Goal: Check status

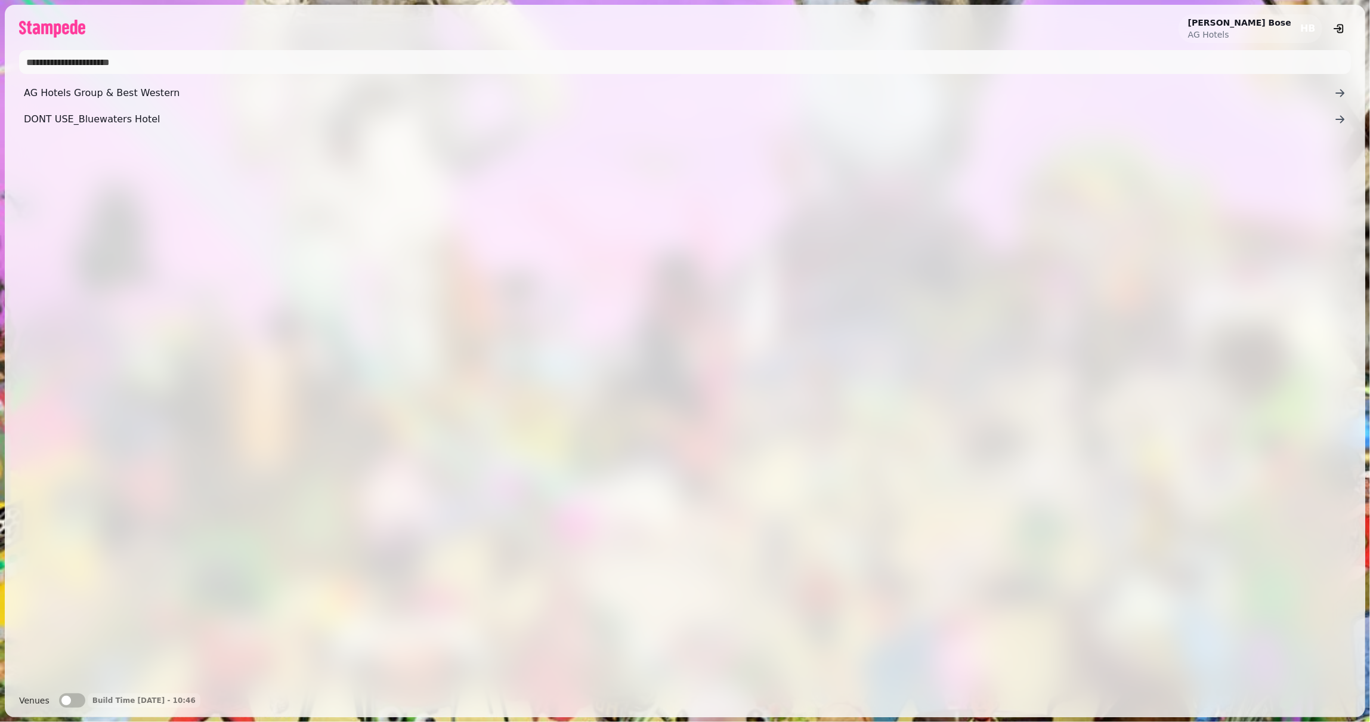
drag, startPoint x: 132, startPoint y: 88, endPoint x: 143, endPoint y: 92, distance: 11.5
click at [132, 88] on span "AG Hotels Group & Best Western" at bounding box center [679, 93] width 1310 height 14
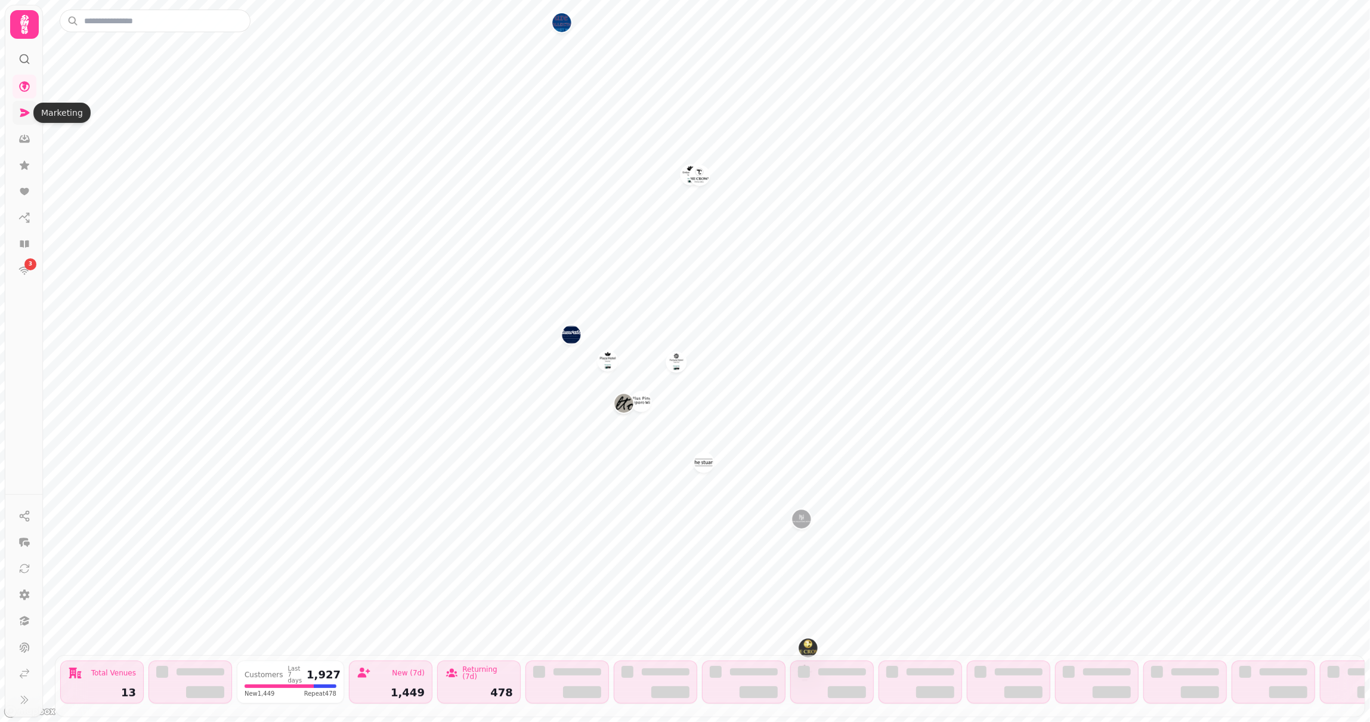
click at [20, 112] on icon at bounding box center [24, 113] width 12 height 12
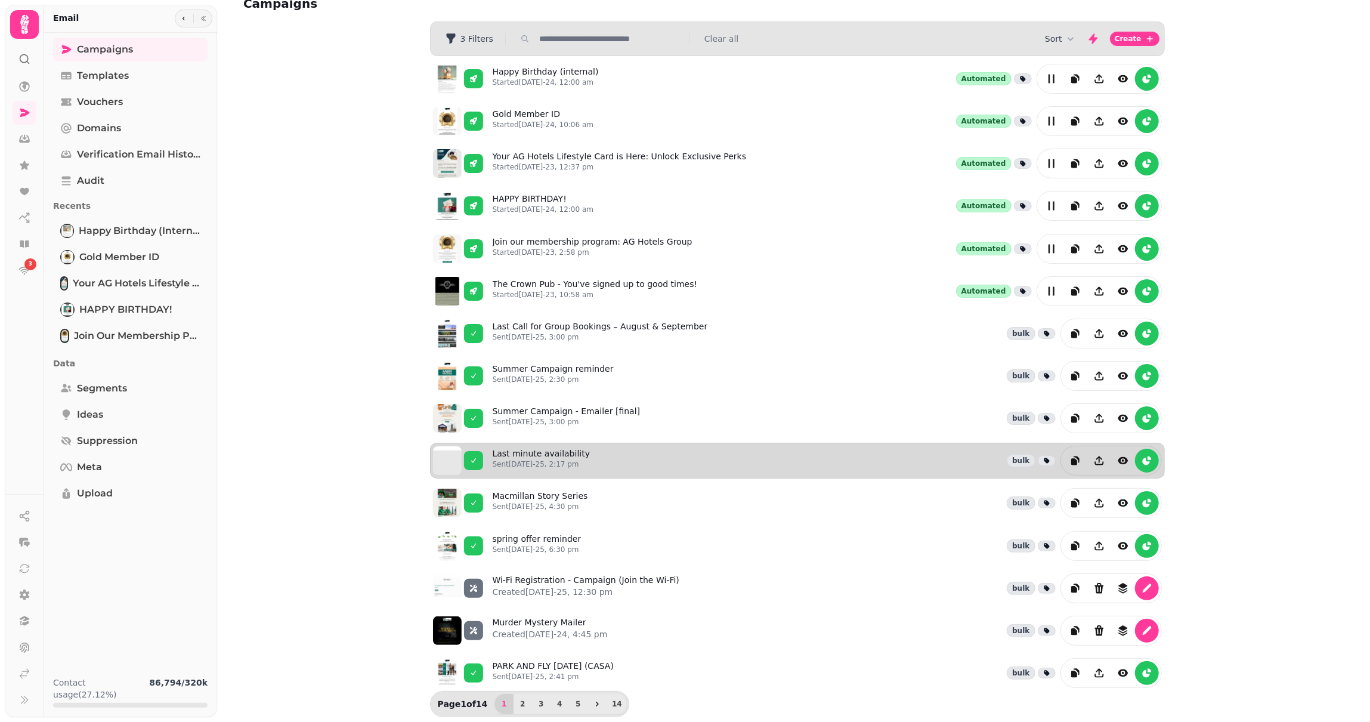
scroll to position [27, 0]
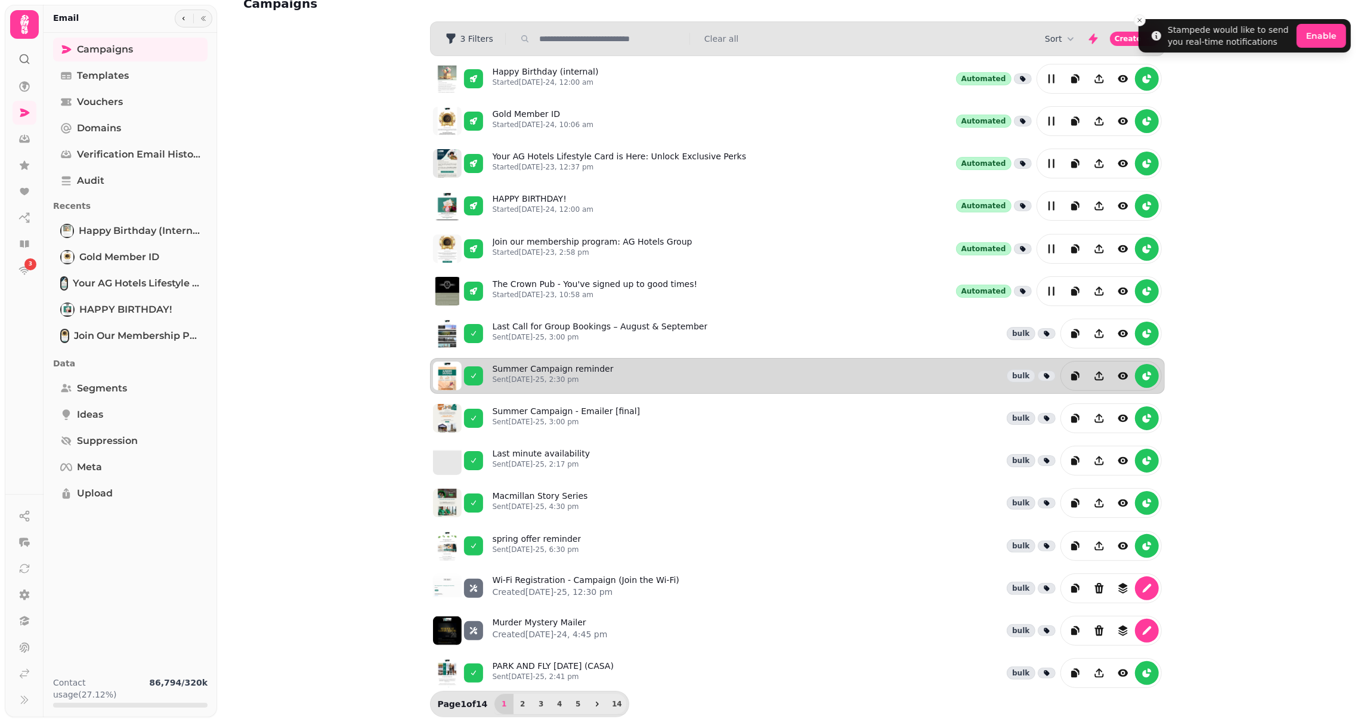
click at [670, 366] on div "Summer Campaign reminder Sent [DATE]-25, 2:30 pm bulk" at bounding box center [827, 376] width 669 height 30
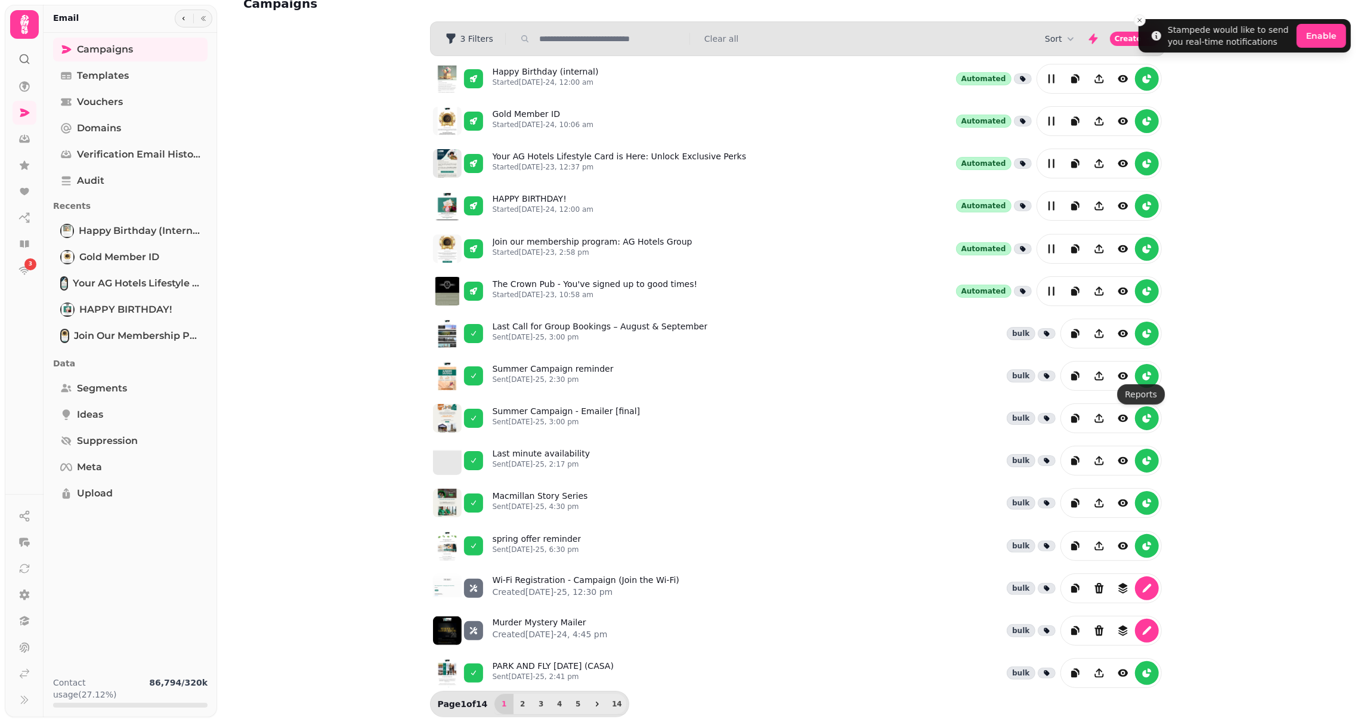
drag, startPoint x: 1139, startPoint y: 366, endPoint x: 1149, endPoint y: 367, distance: 10.2
click at [1141, 370] on icon "reports" at bounding box center [1147, 376] width 12 height 12
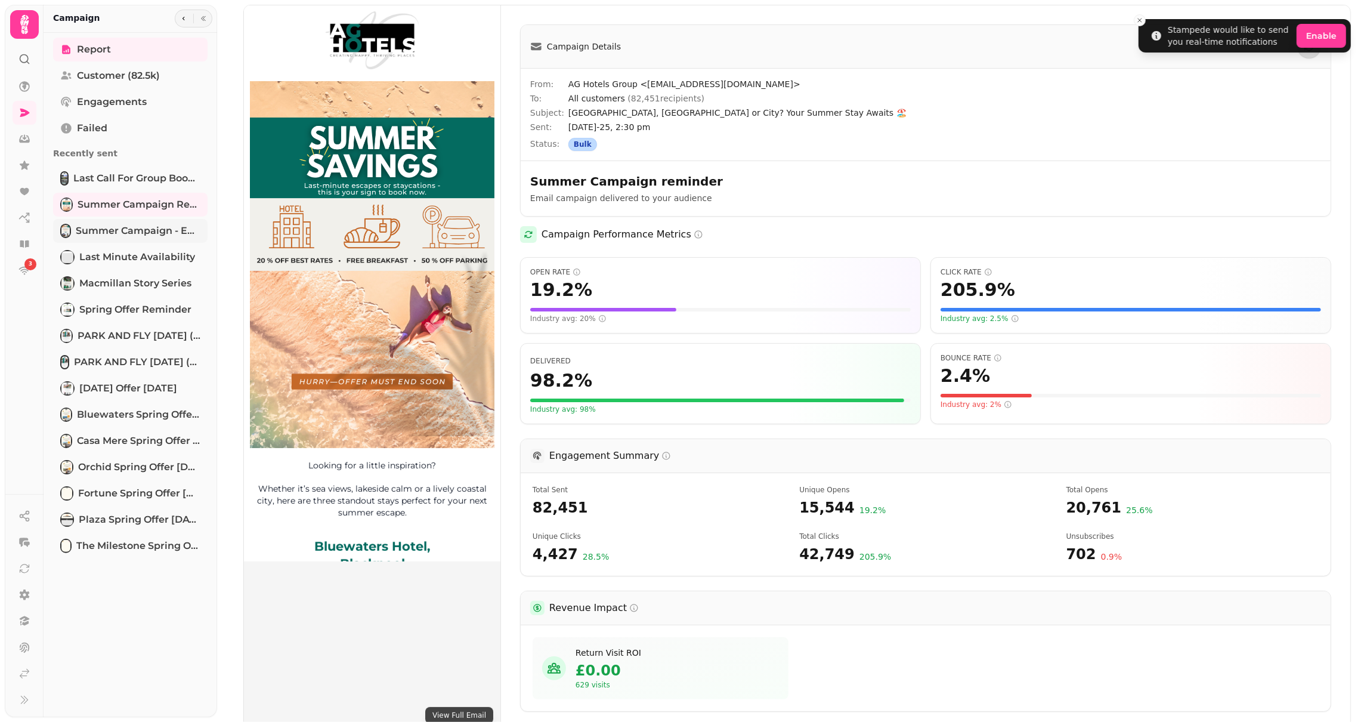
click at [150, 230] on span "Summer Campaign - Emailer [final]" at bounding box center [138, 231] width 125 height 14
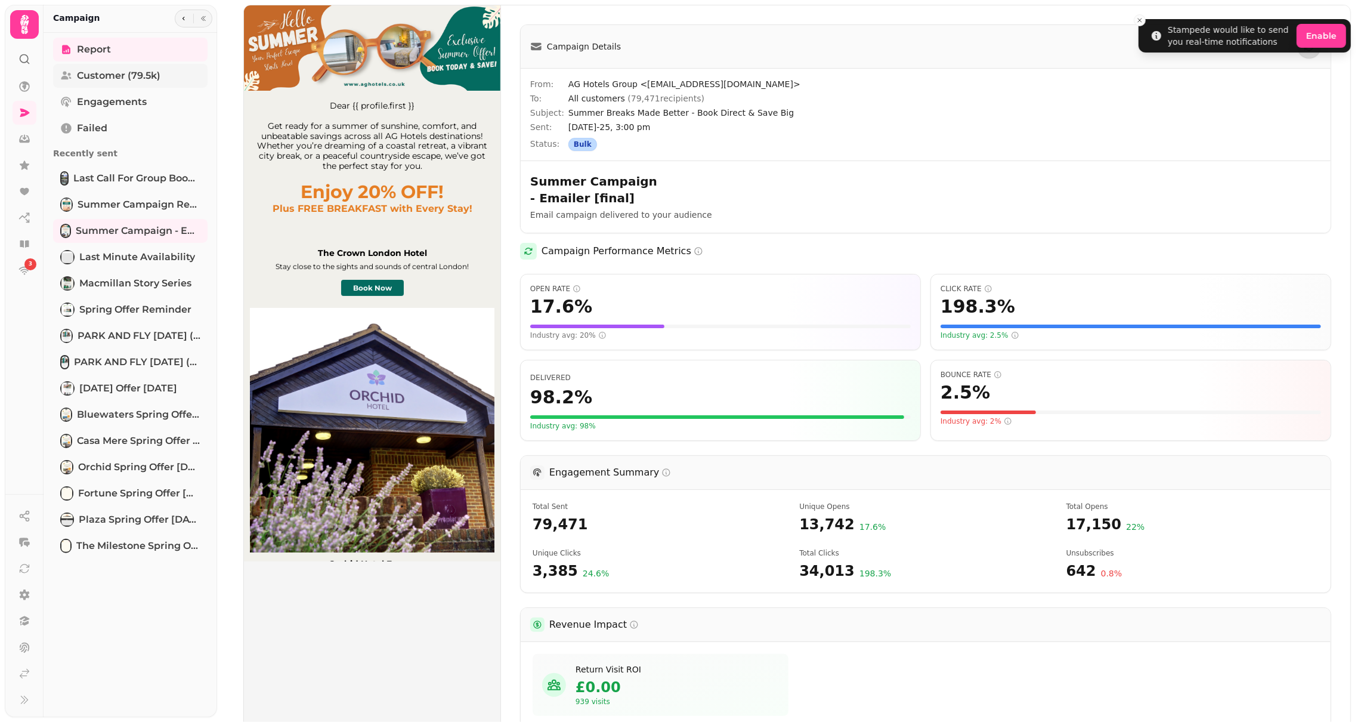
click at [117, 73] on span "Customer (79.5k)" at bounding box center [118, 76] width 83 height 14
select select "**"
